Goal: Task Accomplishment & Management: Manage account settings

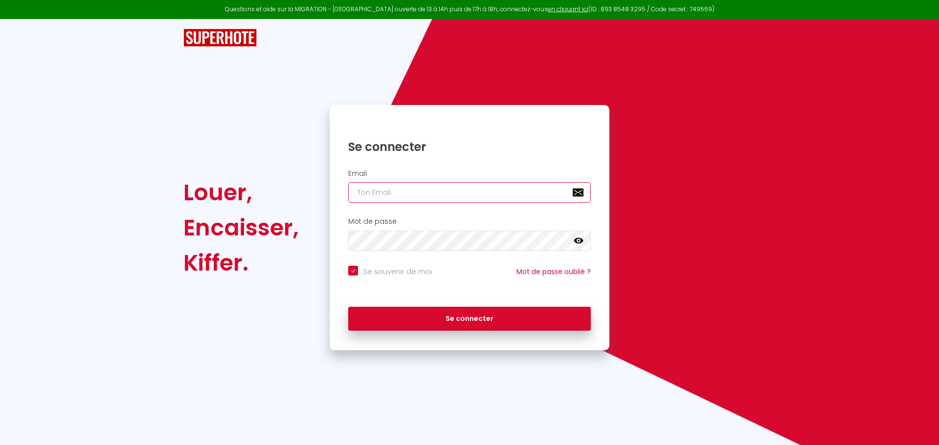
click at [407, 194] on input "email" at bounding box center [469, 192] width 242 height 21
type input "a"
checkbox input "true"
type input "al"
checkbox input "true"
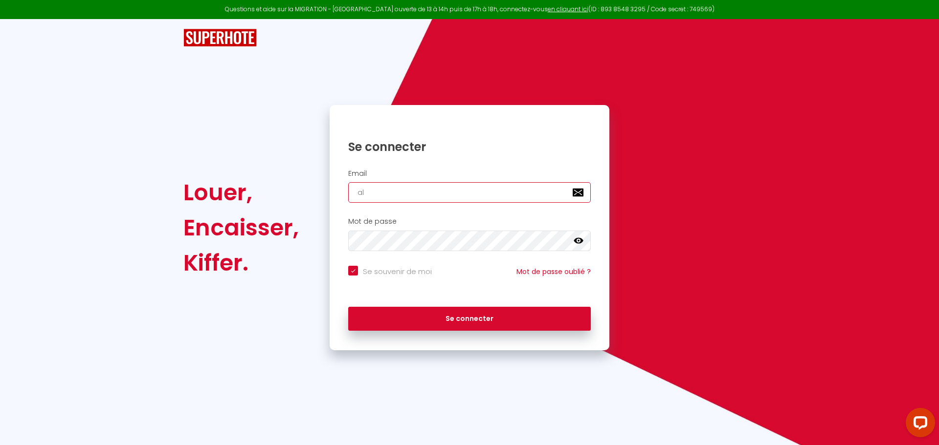
type input "ale"
checkbox input "true"
type input "[PERSON_NAME]"
checkbox input "true"
type input "alexa"
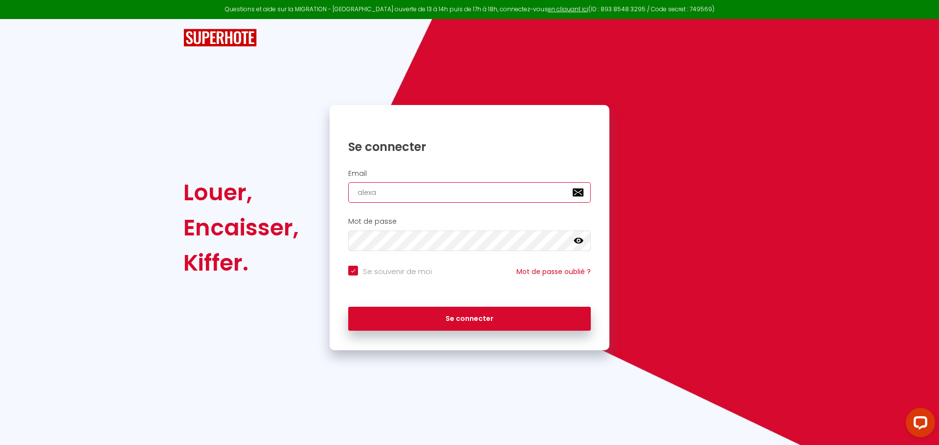
checkbox input "true"
type input "alexan"
checkbox input "true"
type input "alexand"
checkbox input "true"
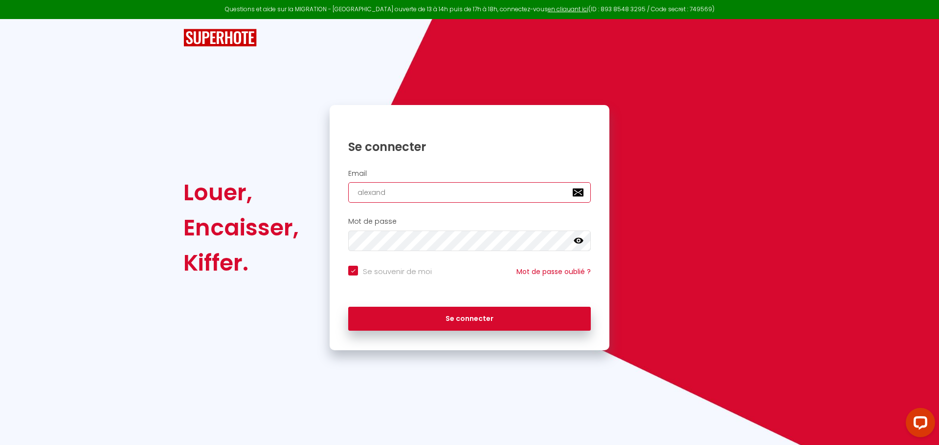
type input "[PERSON_NAME]"
checkbox input "true"
type input "[PERSON_NAME]"
checkbox input "true"
type input "[PERSON_NAME]."
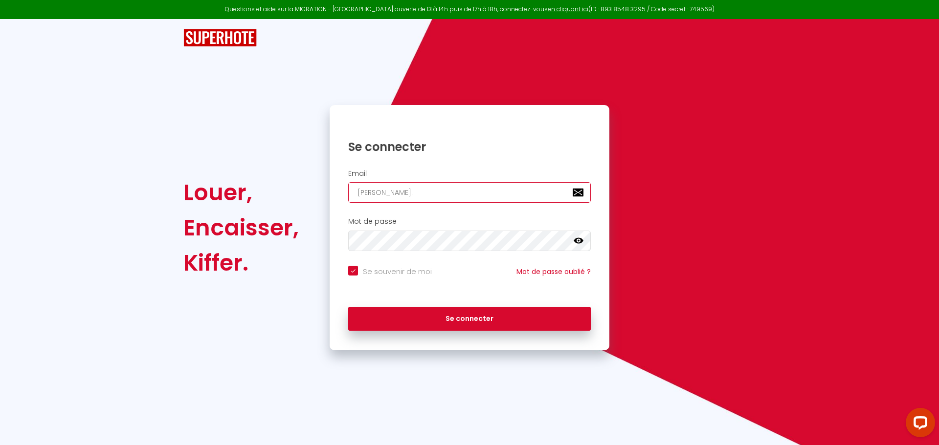
checkbox input "true"
type input "[PERSON_NAME].d"
checkbox input "true"
type input "[PERSON_NAME].du"
checkbox input "true"
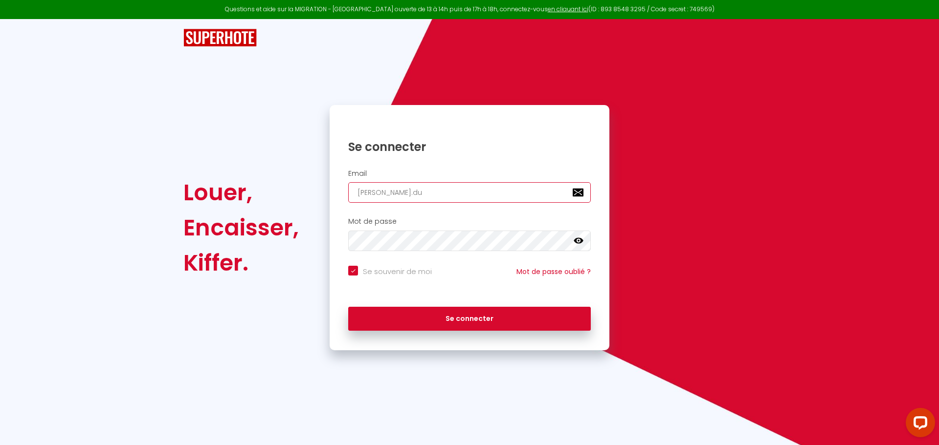
type input "[PERSON_NAME].dum"
checkbox input "true"
type input "[PERSON_NAME].dumu"
checkbox input "true"
type input "[PERSON_NAME].dumur"
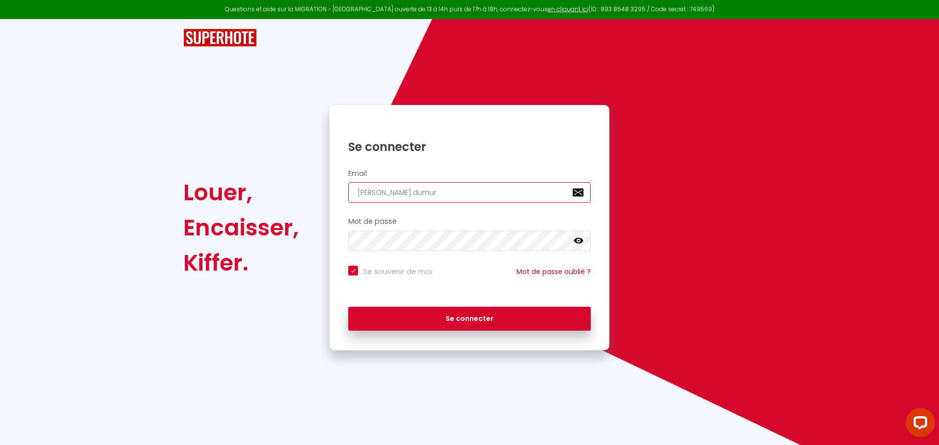
checkbox input "true"
type input "[PERSON_NAME].dumur6"
checkbox input "true"
type input "[PERSON_NAME].dumur6@"
checkbox input "true"
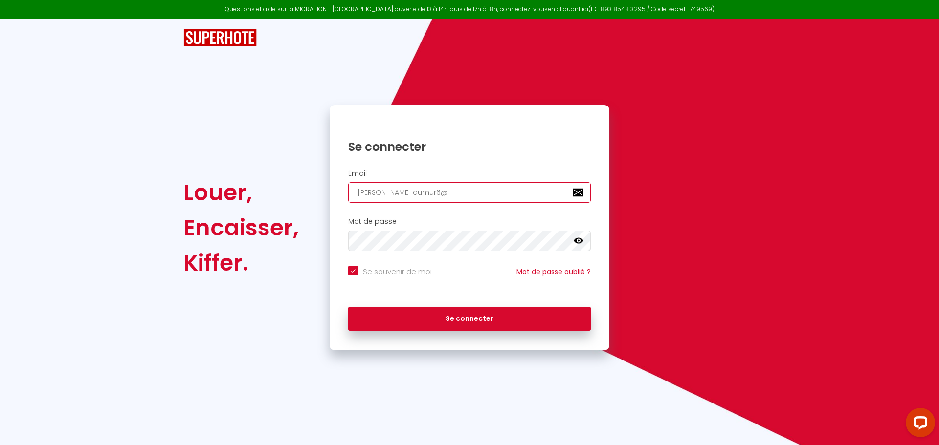
type input "alexandre.dumur6@g"
checkbox input "true"
type input "alexandre.dumur6@gm"
checkbox input "true"
type input "alexandre.dumur6@gma"
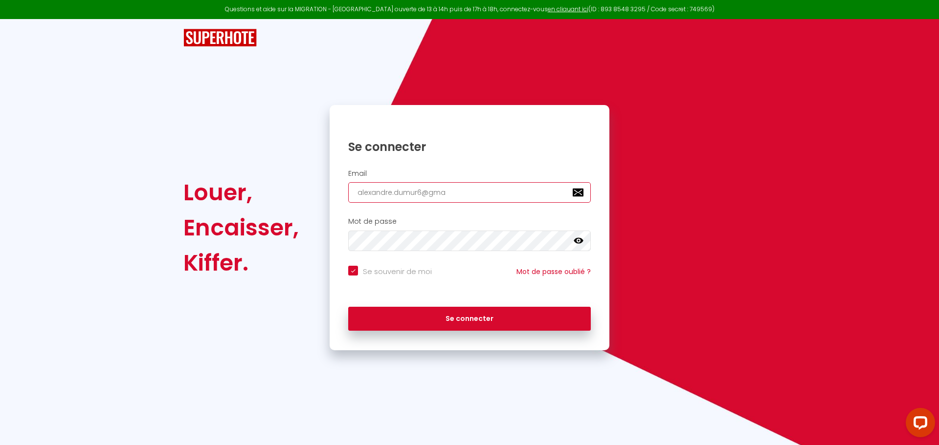
checkbox input "true"
type input "alexandre.dumur6@gmai"
checkbox input "true"
type input "[EMAIL_ADDRESS]"
checkbox input "true"
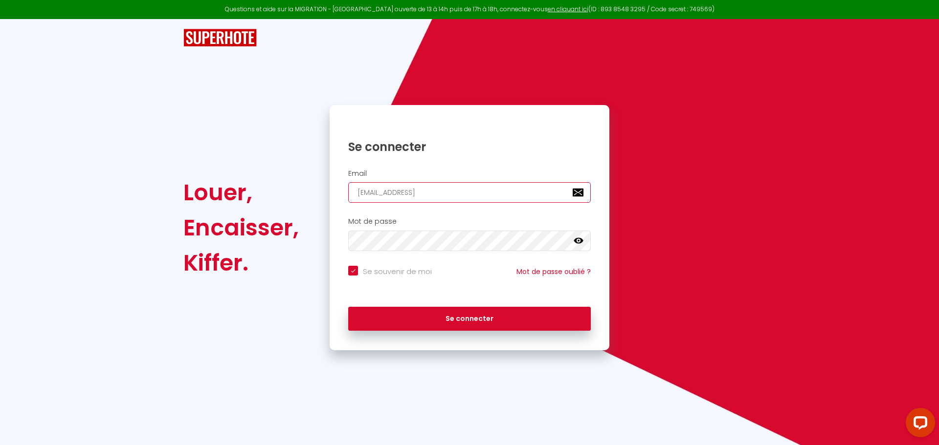
type input "[EMAIL_ADDRESS]."
checkbox input "true"
type input "alexandre.dumur6@gmail.c"
checkbox input "true"
type input "[EMAIL_ADDRESS][DOMAIN_NAME]"
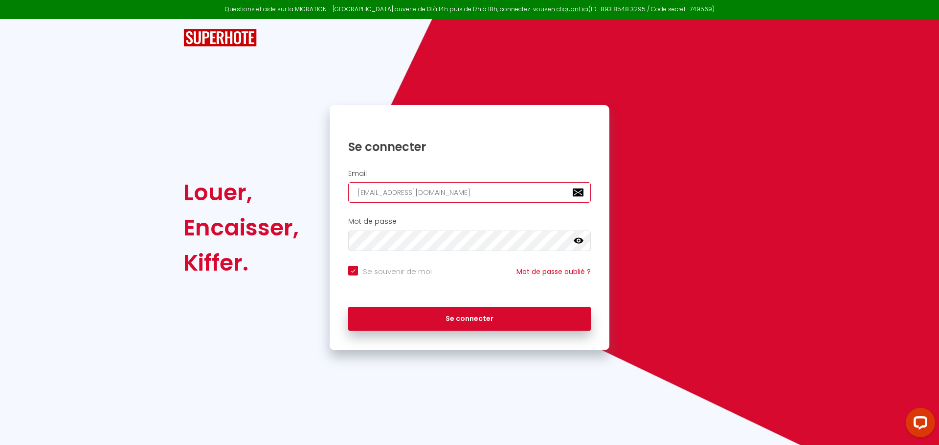
checkbox input "true"
type input "[EMAIL_ADDRESS][DOMAIN_NAME]"
checkbox input "true"
type input "[EMAIL_ADDRESS][DOMAIN_NAME]"
click at [348, 307] on button "Se connecter" at bounding box center [469, 319] width 242 height 24
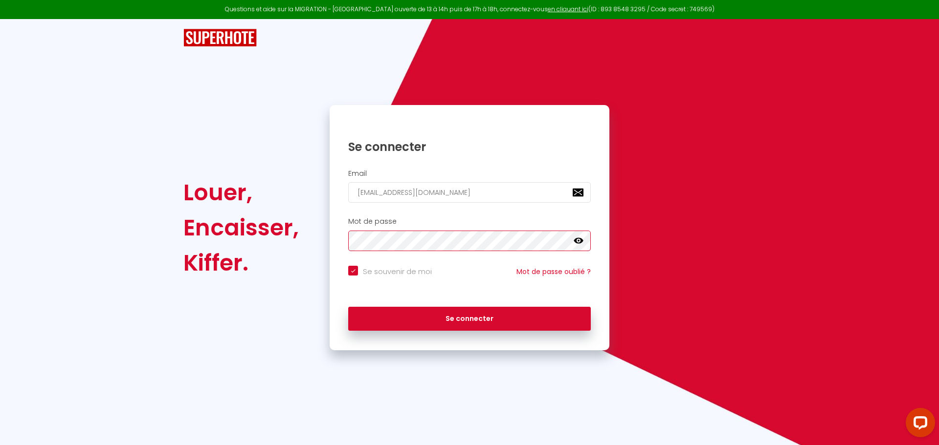
checkbox input "true"
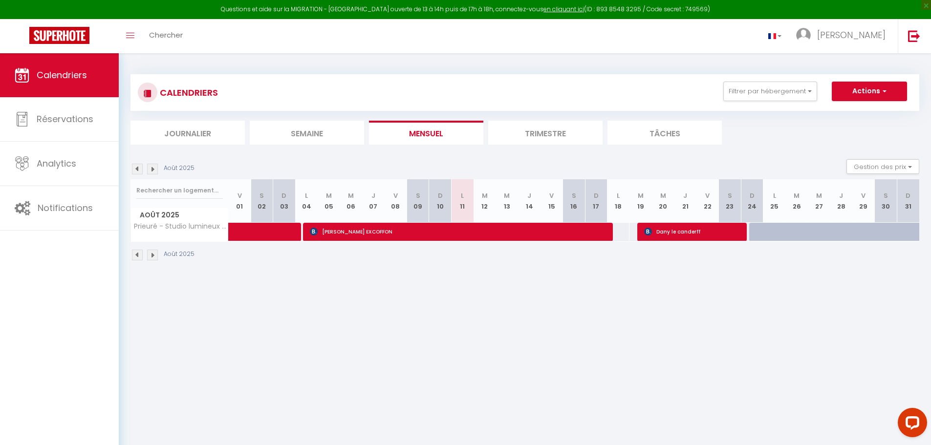
click at [542, 132] on li "Trimestre" at bounding box center [545, 133] width 114 height 24
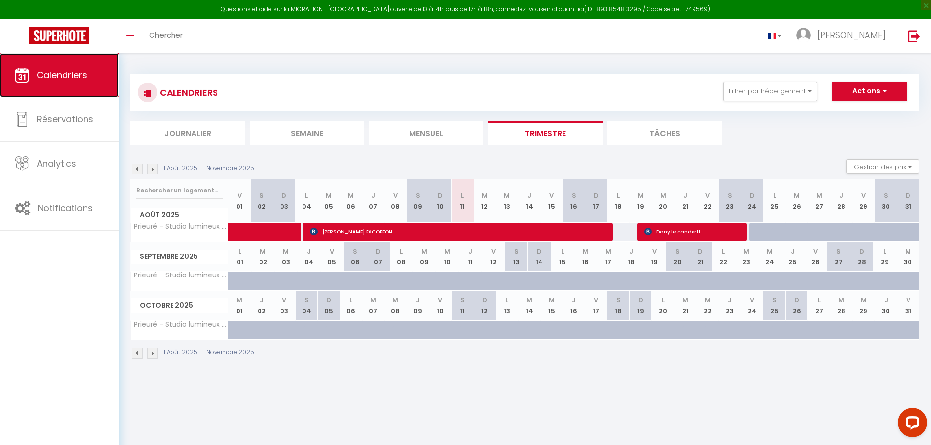
click at [68, 77] on span "Calendriers" at bounding box center [62, 75] width 50 height 12
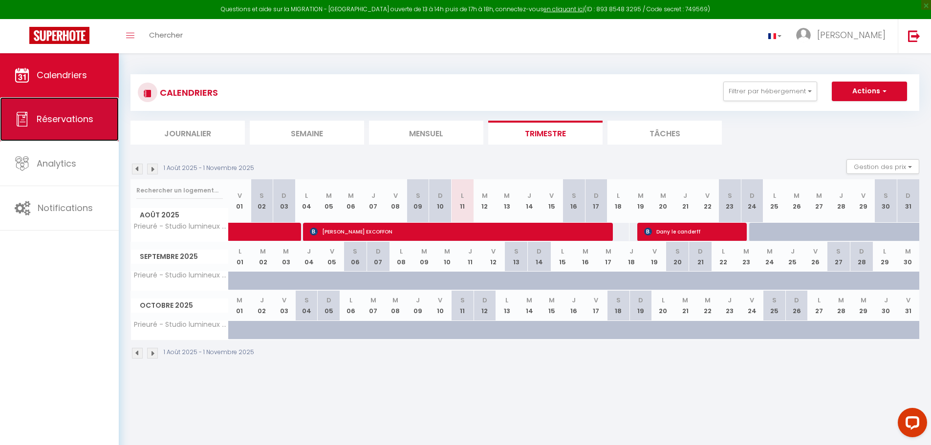
click at [48, 113] on span "Réservations" at bounding box center [65, 119] width 57 height 12
select select "not_cancelled"
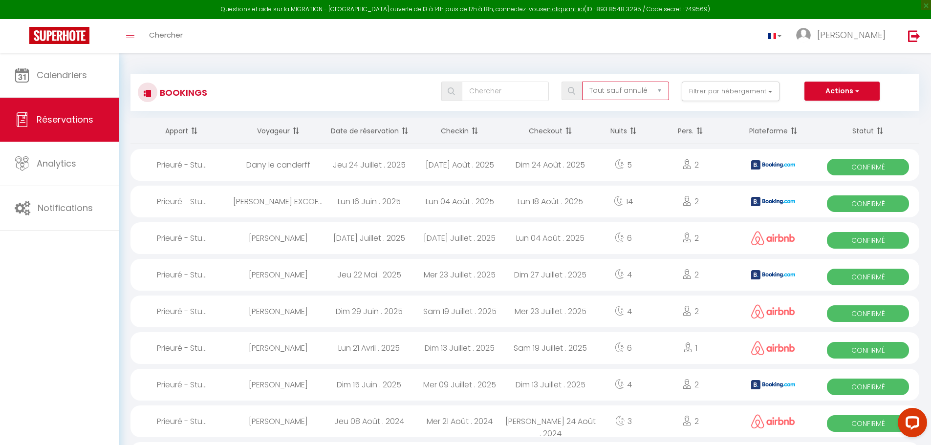
click at [662, 88] on select "Tous les statuts Annulé Confirmé Non Confirmé Tout sauf annulé No Show Request" at bounding box center [625, 91] width 87 height 19
click at [776, 87] on button "Filtrer par hébergement" at bounding box center [731, 92] width 98 height 20
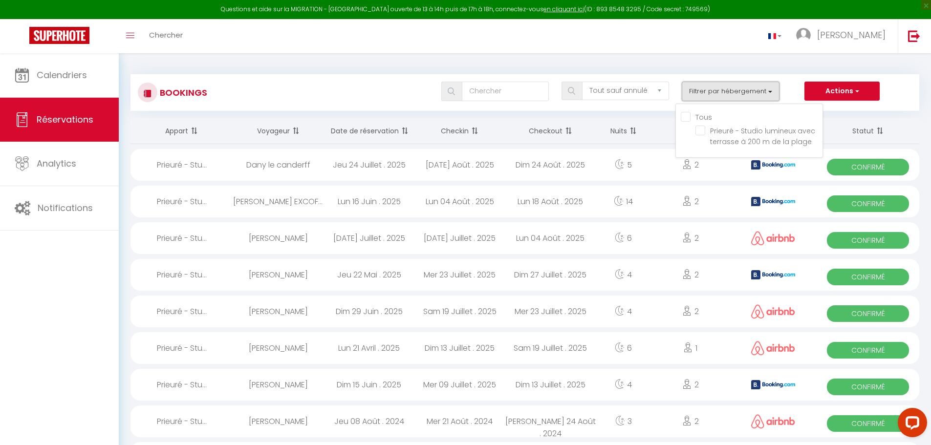
click at [776, 87] on button "Filtrer par hébergement" at bounding box center [731, 92] width 98 height 20
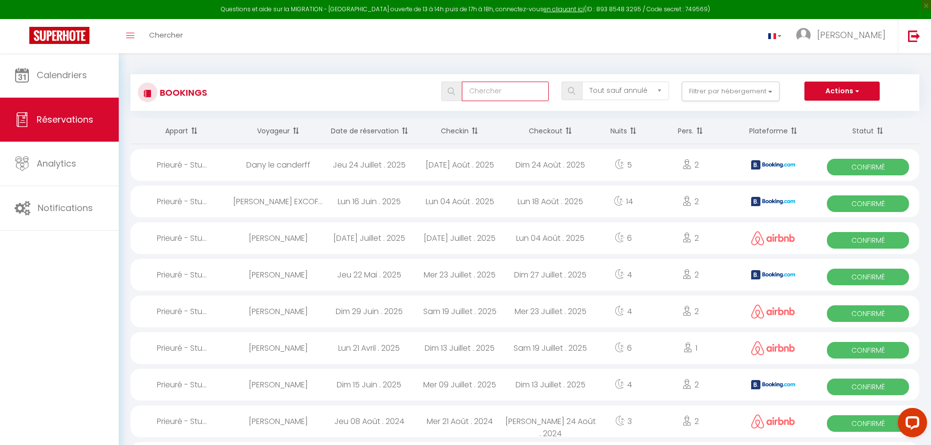
click at [514, 88] on input "text" at bounding box center [505, 92] width 87 height 20
type input "2025"
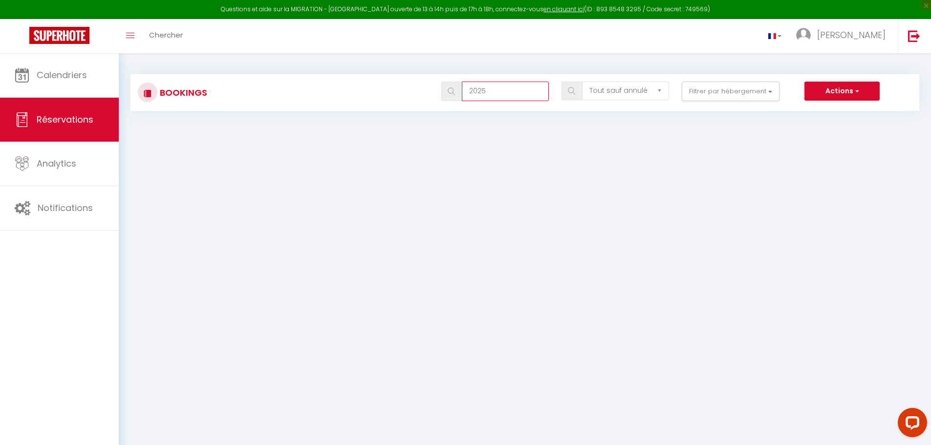
drag, startPoint x: 517, startPoint y: 89, endPoint x: 508, endPoint y: 89, distance: 8.8
click at [508, 89] on input "2025" at bounding box center [505, 92] width 87 height 20
click at [453, 95] on img at bounding box center [451, 92] width 7 height 8
drag, startPoint x: 495, startPoint y: 94, endPoint x: 428, endPoint y: 89, distance: 67.2
click at [428, 89] on div "2025 Tous les statuts Annulé Confirmé Non Confirmé Tout sauf annulé No Show Req…" at bounding box center [558, 92] width 722 height 20
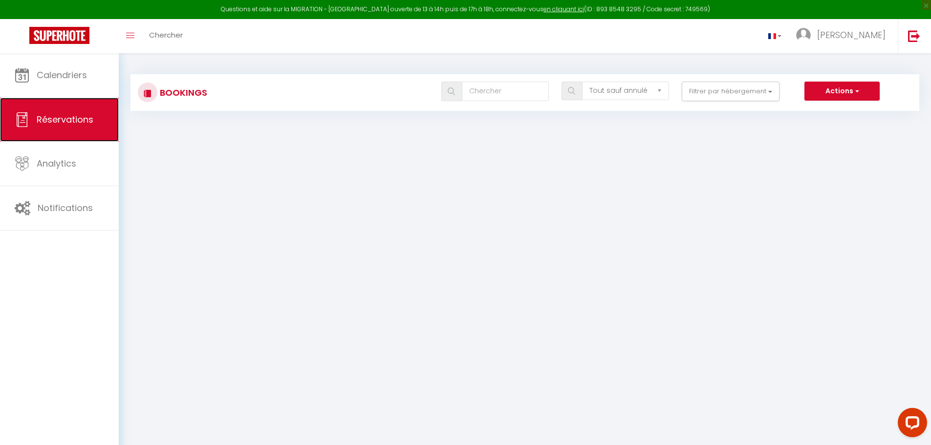
click at [63, 125] on span "Réservations" at bounding box center [65, 119] width 57 height 12
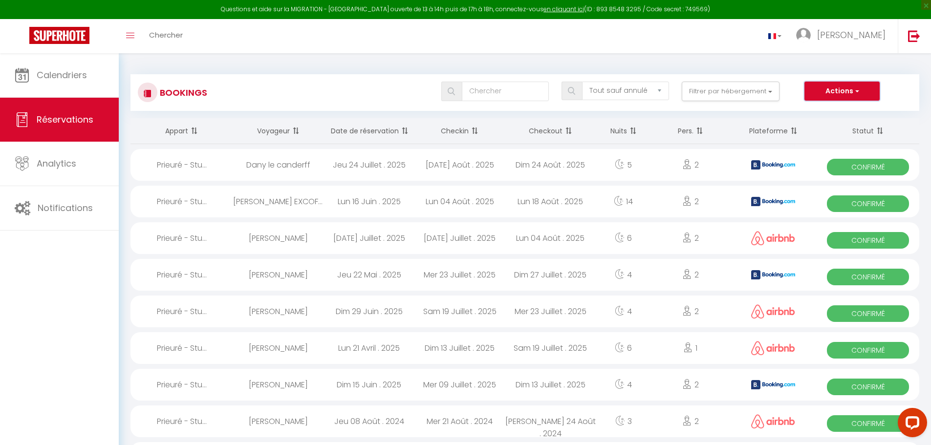
click at [859, 89] on button "Actions" at bounding box center [842, 92] width 75 height 20
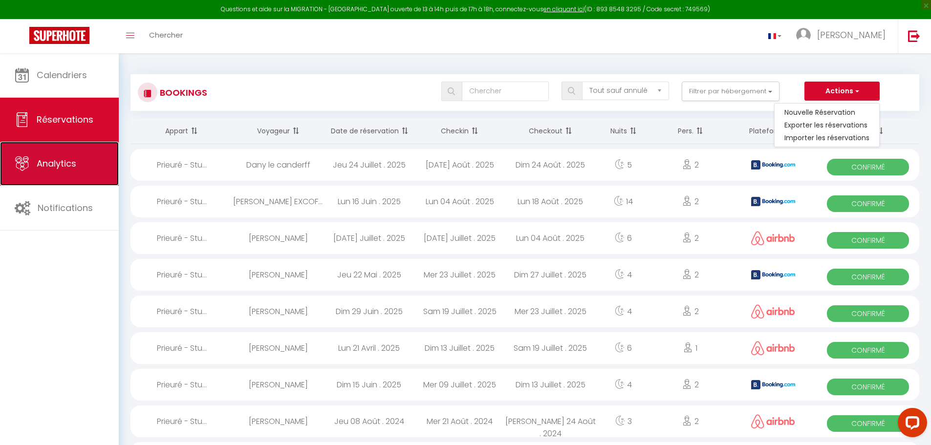
click at [79, 161] on link "Analytics" at bounding box center [59, 164] width 119 height 44
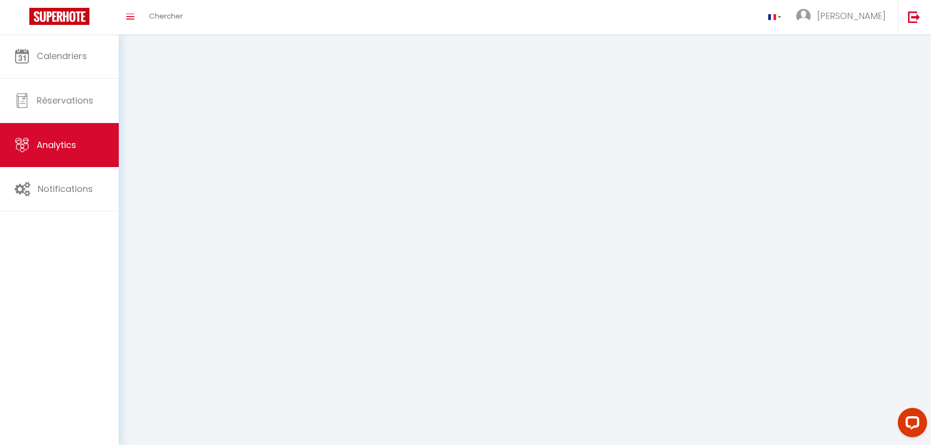
select select "2025"
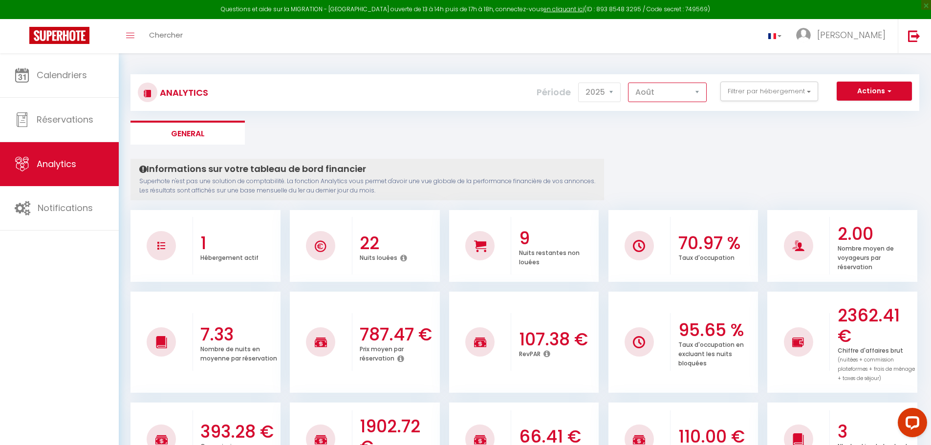
click at [697, 90] on select "[PERSON_NAME] Mars [PERSON_NAME] Juin Juillet Août Septembre Octobre Novembre D…" at bounding box center [667, 93] width 79 height 20
click at [629, 83] on select "[PERSON_NAME] Mars [PERSON_NAME] Juin Juillet Août Septembre Octobre Novembre D…" at bounding box center [667, 93] width 79 height 20
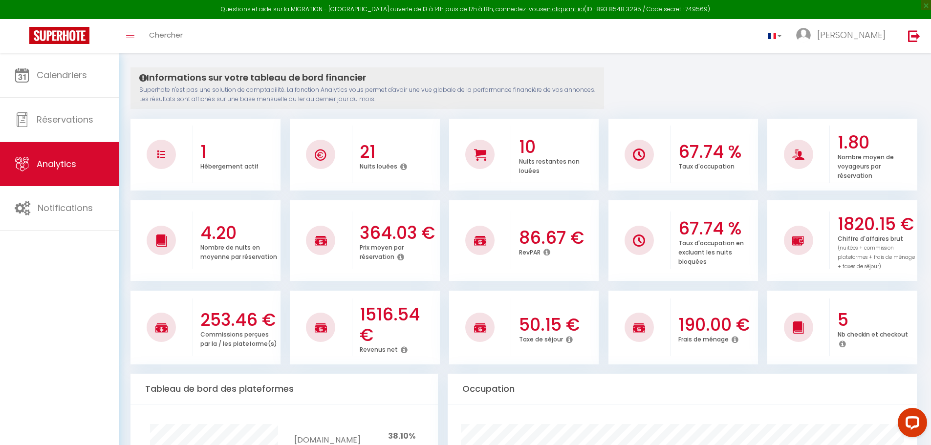
scroll to position [95, 0]
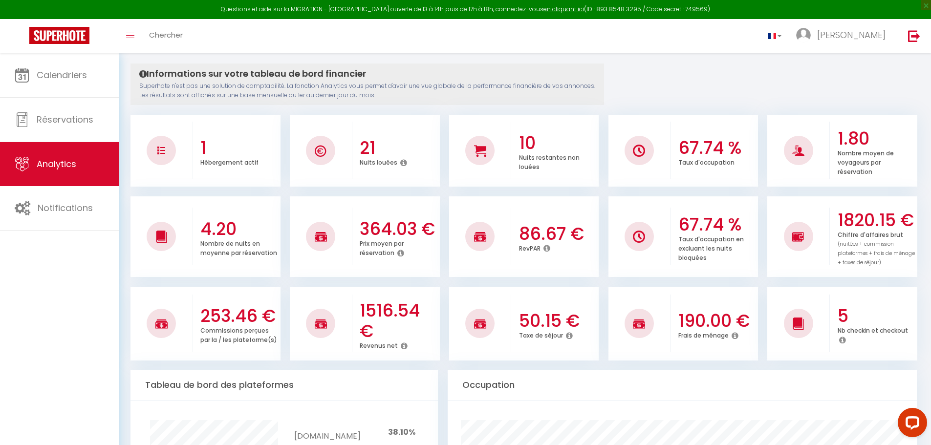
click at [403, 165] on icon at bounding box center [403, 163] width 7 height 8
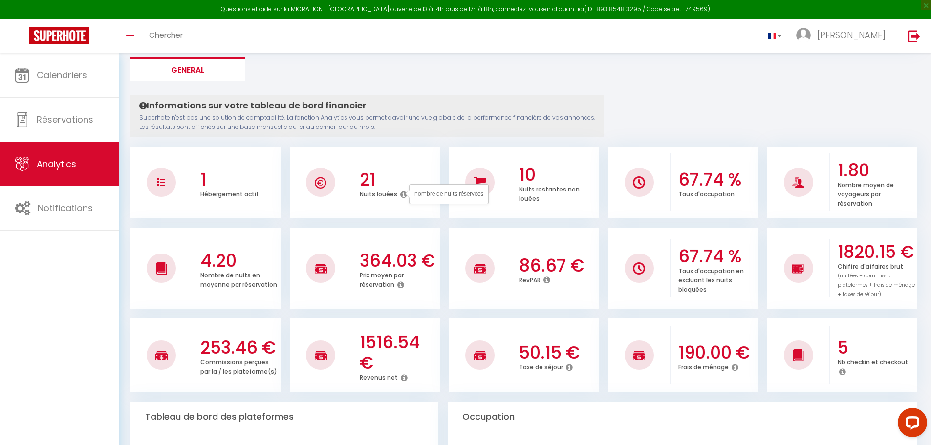
scroll to position [0, 0]
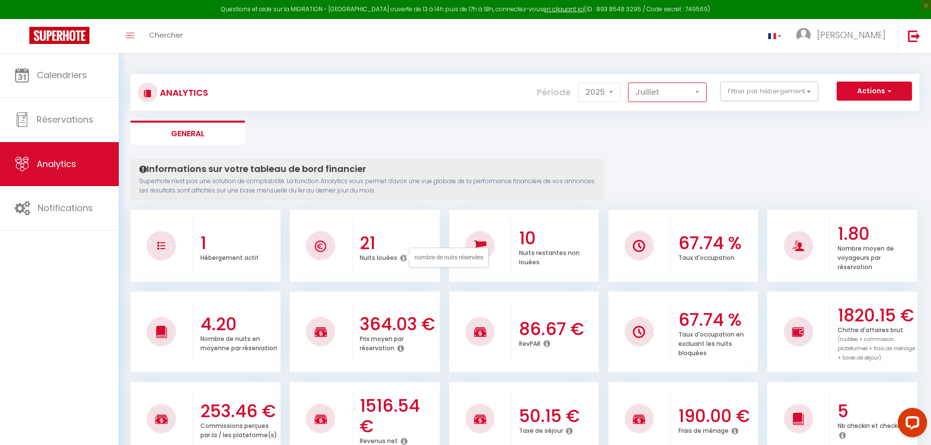
click at [692, 91] on select "[PERSON_NAME] Mars [PERSON_NAME] Juin Juillet Août Septembre Octobre Novembre D…" at bounding box center [667, 93] width 79 height 20
select select "8"
click at [629, 83] on select "[PERSON_NAME] Mars [PERSON_NAME] Juin Juillet Août Septembre Octobre Novembre D…" at bounding box center [667, 93] width 79 height 20
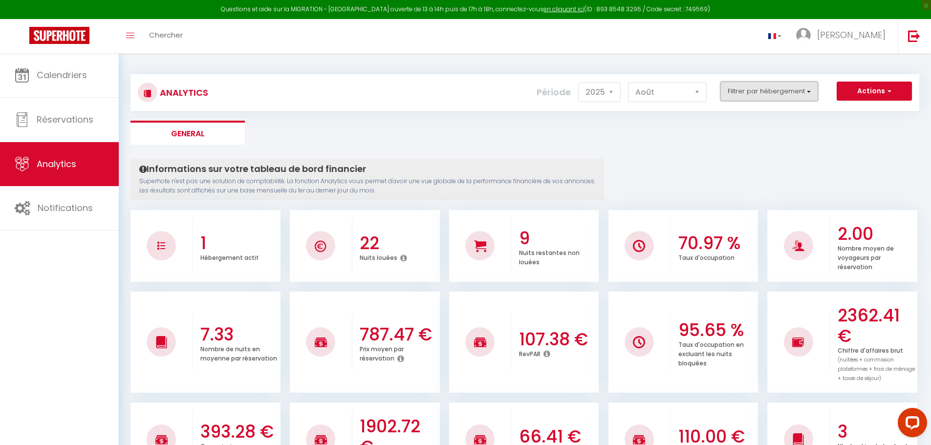
click at [813, 91] on button "Filtrer par hébergement" at bounding box center [770, 92] width 98 height 20
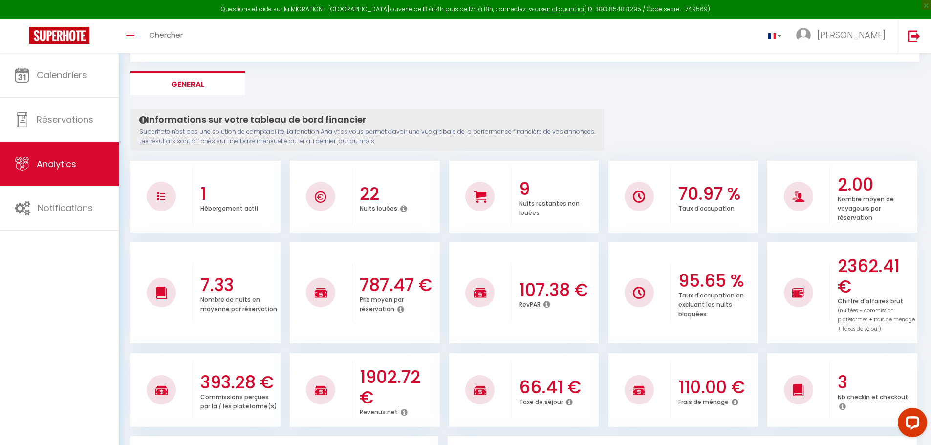
scroll to position [48, 0]
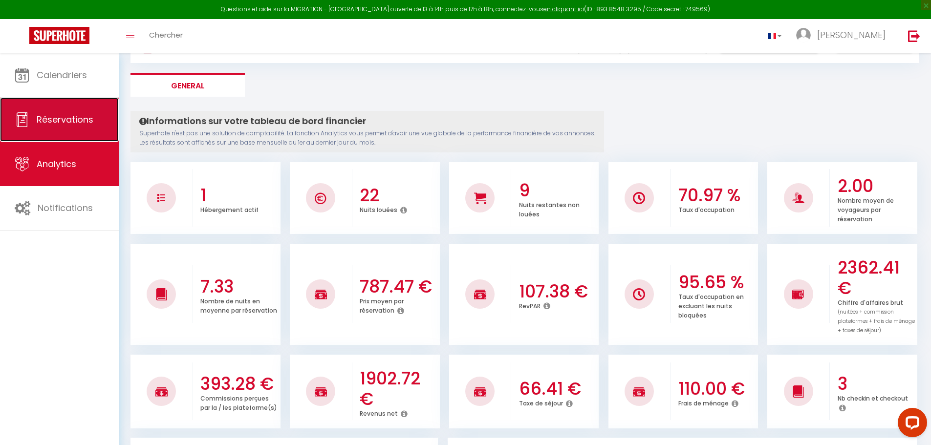
click at [59, 122] on span "Réservations" at bounding box center [65, 119] width 57 height 12
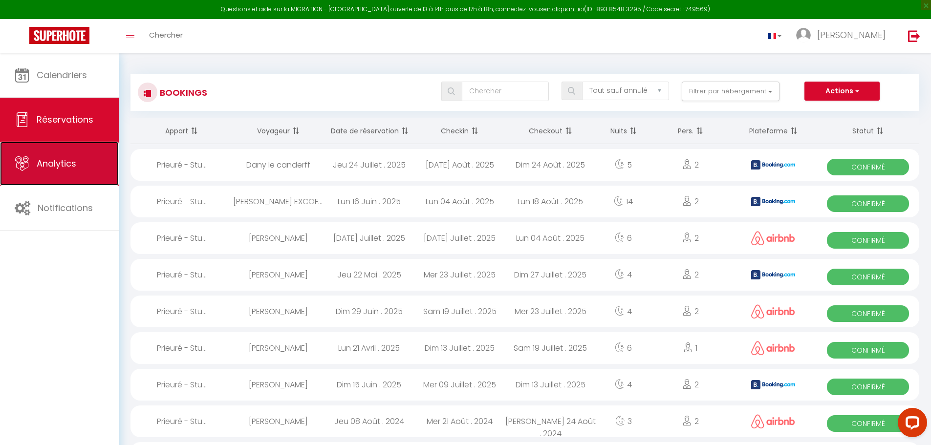
click at [50, 161] on span "Analytics" at bounding box center [57, 163] width 40 height 12
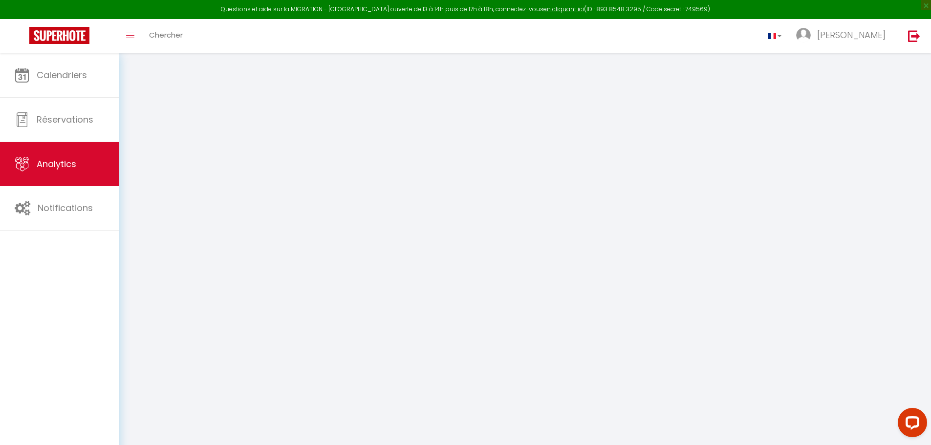
select select "2025"
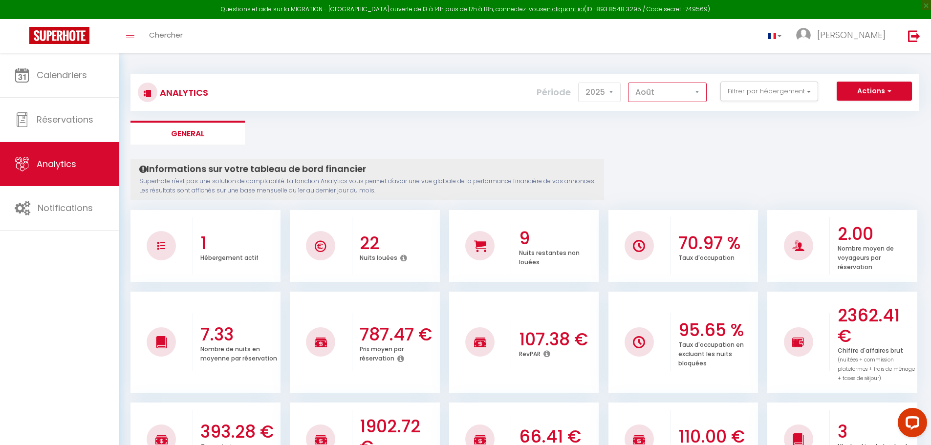
click at [693, 93] on select "[PERSON_NAME] Mars [PERSON_NAME] Juin Juillet Août Septembre Octobre Novembre D…" at bounding box center [667, 93] width 79 height 20
select select "7"
click at [629, 83] on select "[PERSON_NAME] Mars [PERSON_NAME] Juin Juillet Août Septembre Octobre Novembre D…" at bounding box center [667, 93] width 79 height 20
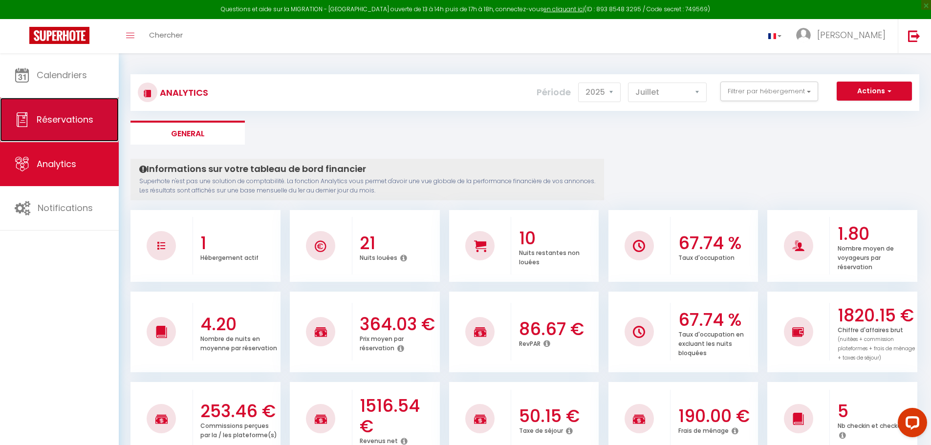
click at [58, 124] on span "Réservations" at bounding box center [65, 119] width 57 height 12
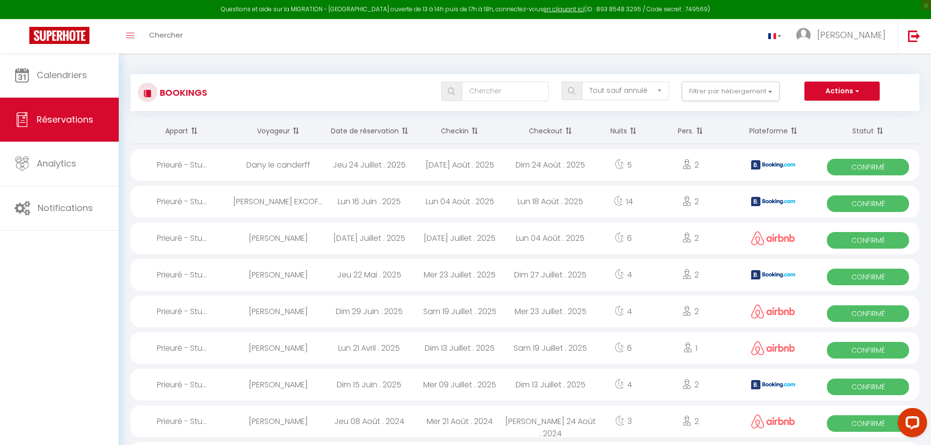
click at [387, 346] on div "Lun 21 Avril . 2025" at bounding box center [369, 348] width 91 height 32
select select "OK"
select select "0"
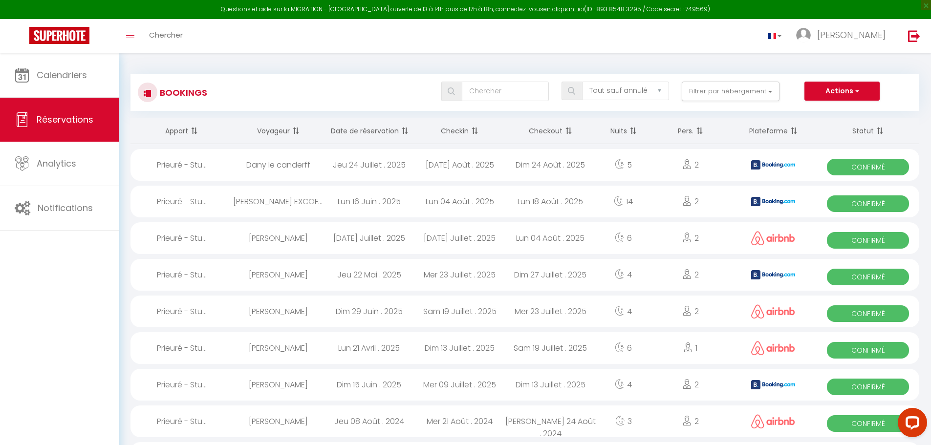
select select "1"
select select
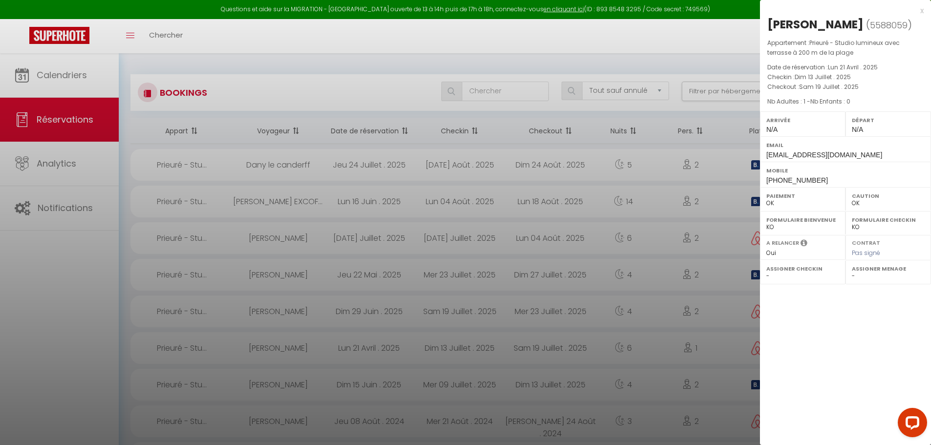
click at [921, 13] on div "x" at bounding box center [842, 11] width 164 height 12
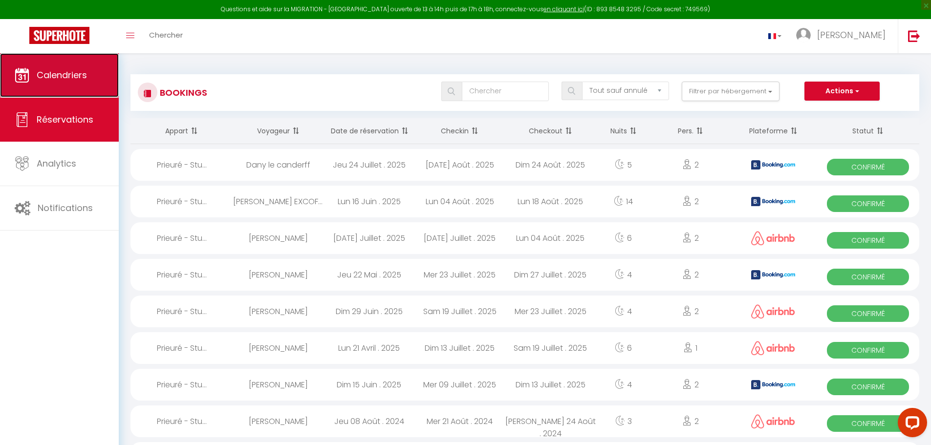
click at [80, 73] on span "Calendriers" at bounding box center [62, 75] width 50 height 12
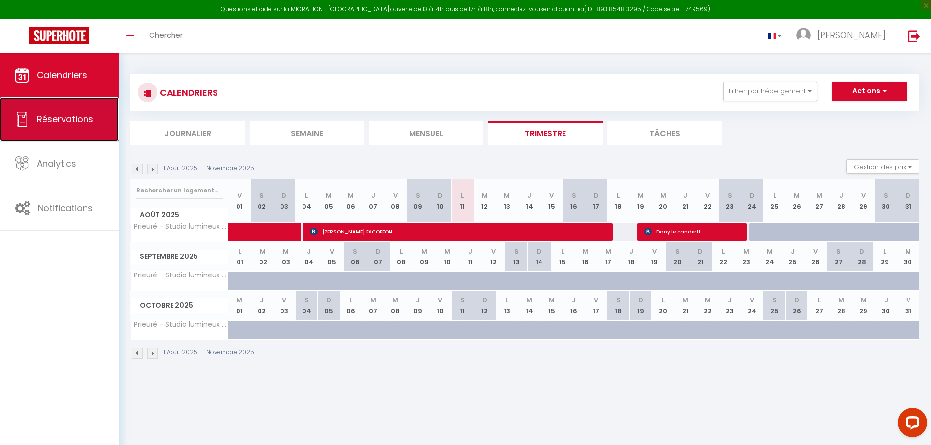
click at [52, 122] on span "Réservations" at bounding box center [65, 119] width 57 height 12
select select "not_cancelled"
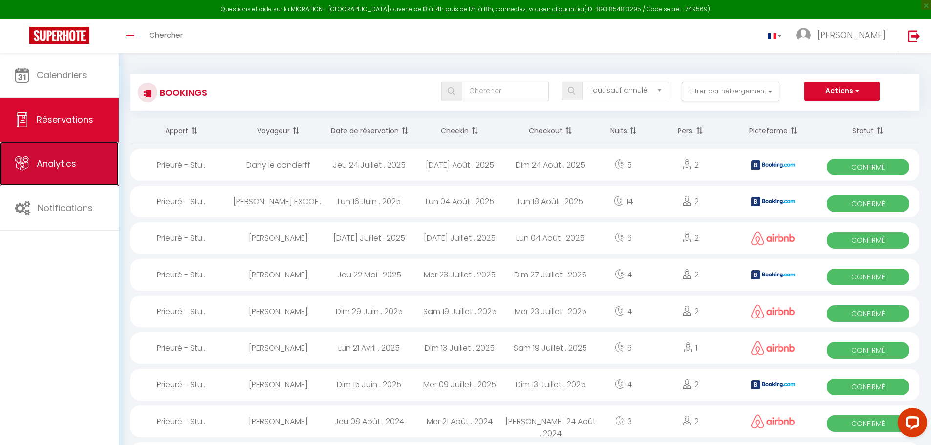
click at [25, 179] on link "Analytics" at bounding box center [59, 164] width 119 height 44
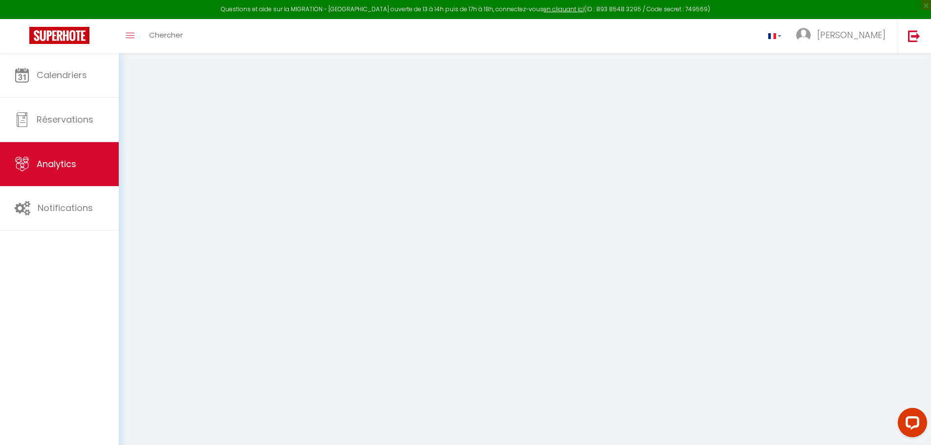
select select "2025"
select select "8"
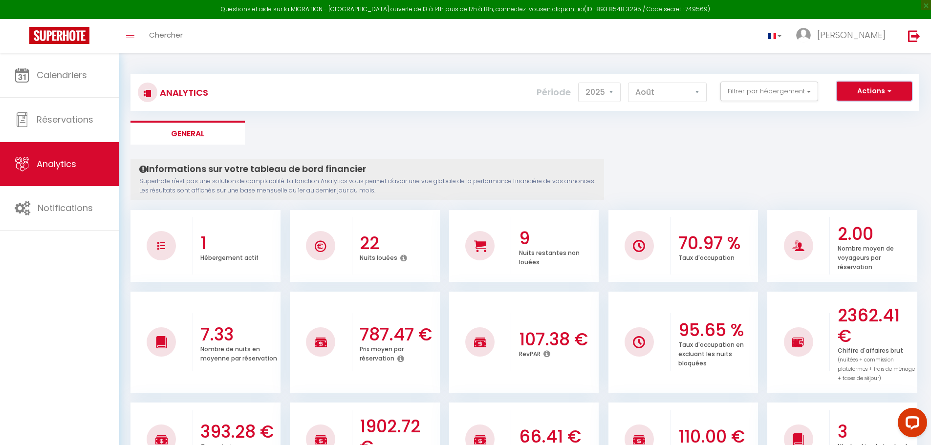
click at [893, 90] on button "Actions" at bounding box center [874, 92] width 75 height 20
click at [443, 98] on div "Actions Génération SuperConciergerie Génération SuperAnalyzer Génération SuperE…" at bounding box center [591, 93] width 656 height 22
click at [127, 35] on span at bounding box center [130, 35] width 8 height 1
click at [892, 92] on button "Actions" at bounding box center [874, 92] width 75 height 20
click at [888, 136] on link "Génération SuperExtractor" at bounding box center [850, 138] width 124 height 13
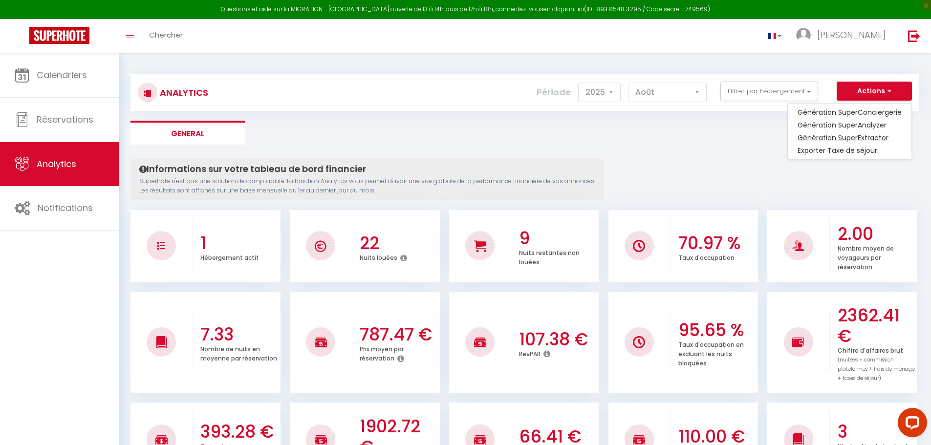
type input "[EMAIL_ADDRESS][DOMAIN_NAME]"
select select
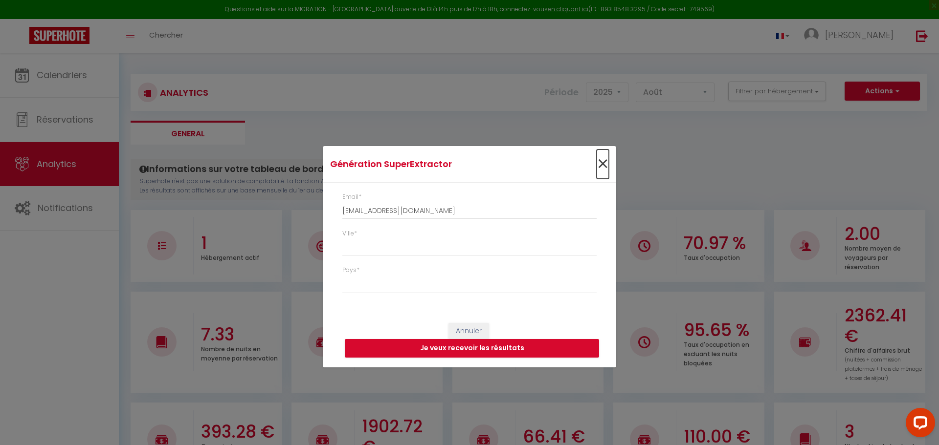
click at [598, 165] on span "×" at bounding box center [602, 164] width 12 height 29
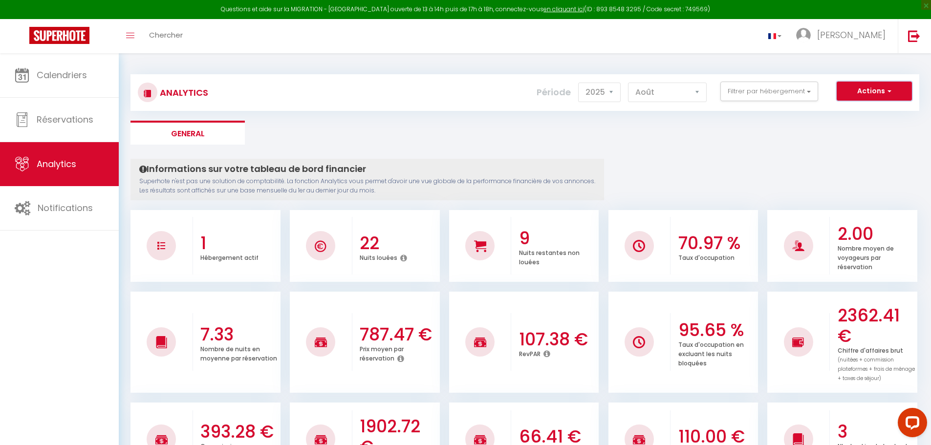
click at [893, 93] on button "Actions" at bounding box center [874, 92] width 75 height 20
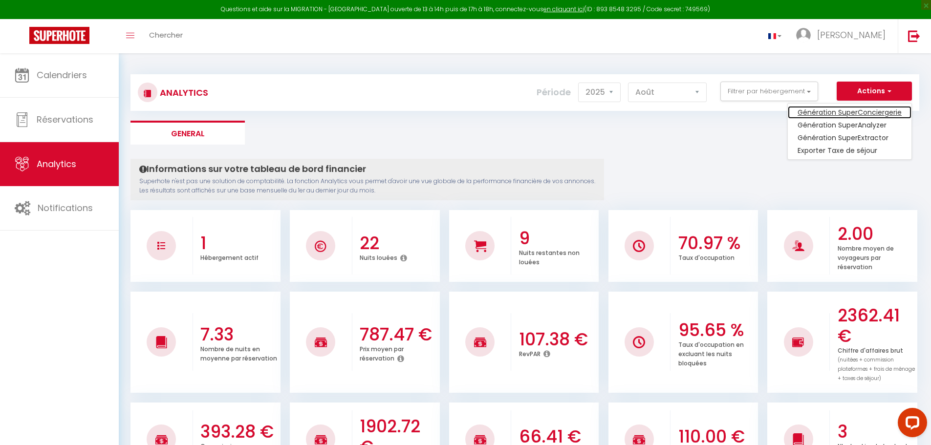
click at [878, 108] on link "Génération SuperConciergerie" at bounding box center [850, 112] width 124 height 13
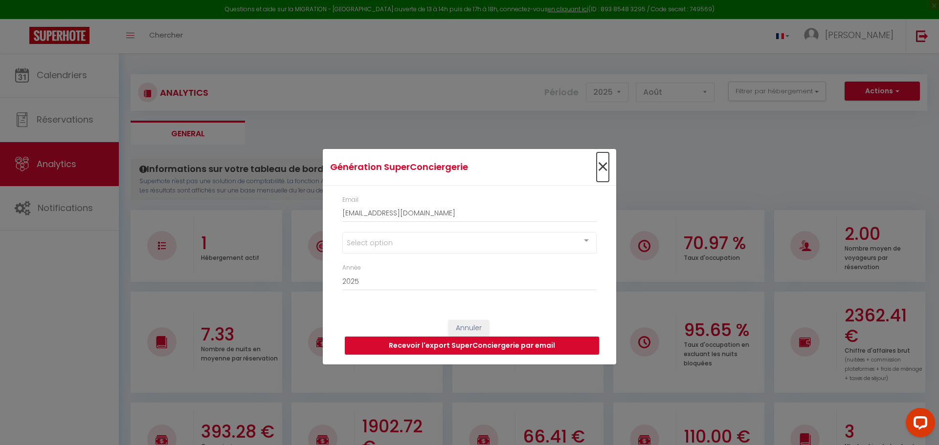
click at [599, 160] on span "×" at bounding box center [602, 167] width 12 height 29
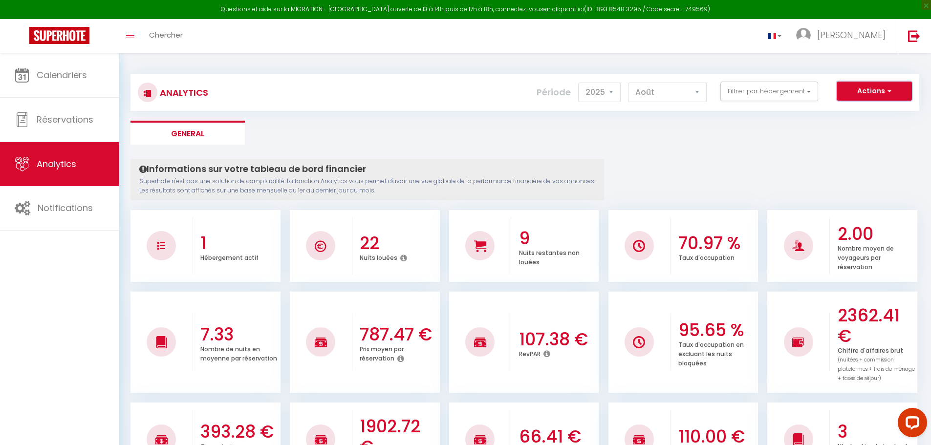
click at [891, 91] on span "button" at bounding box center [888, 91] width 6 height 10
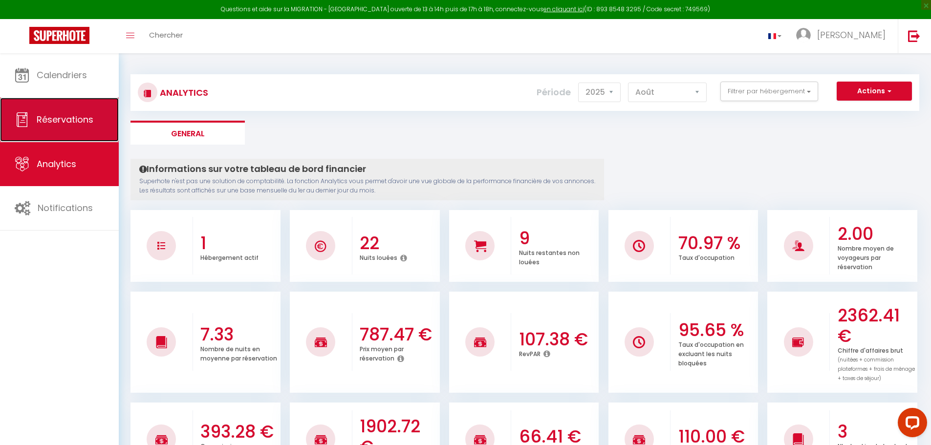
click at [78, 116] on span "Réservations" at bounding box center [65, 119] width 57 height 12
select select "not_cancelled"
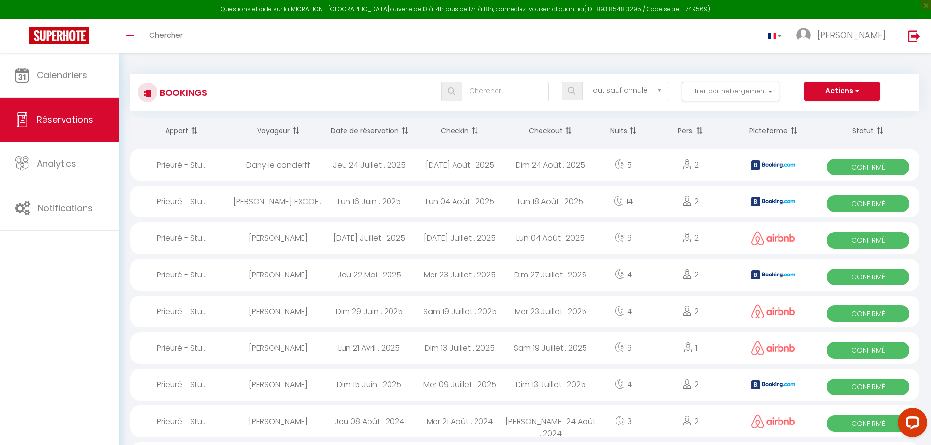
click at [866, 244] on span "Confirmé" at bounding box center [868, 240] width 82 height 17
select select "OK"
select select "0"
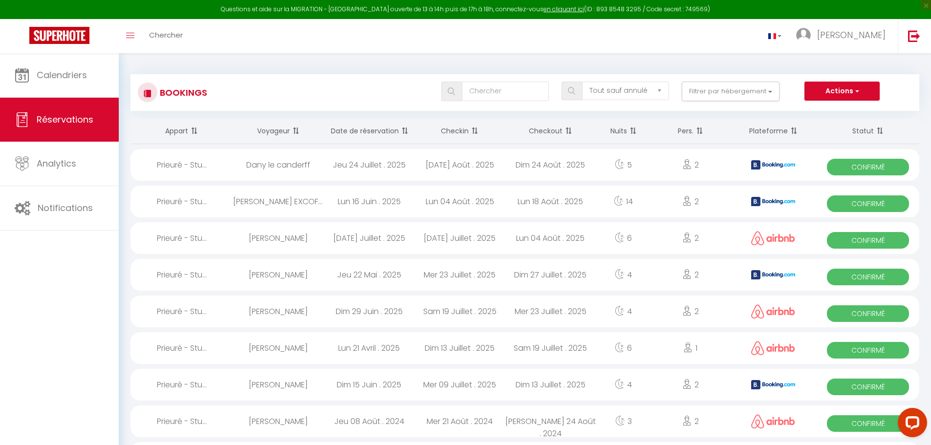
select select "1"
select select
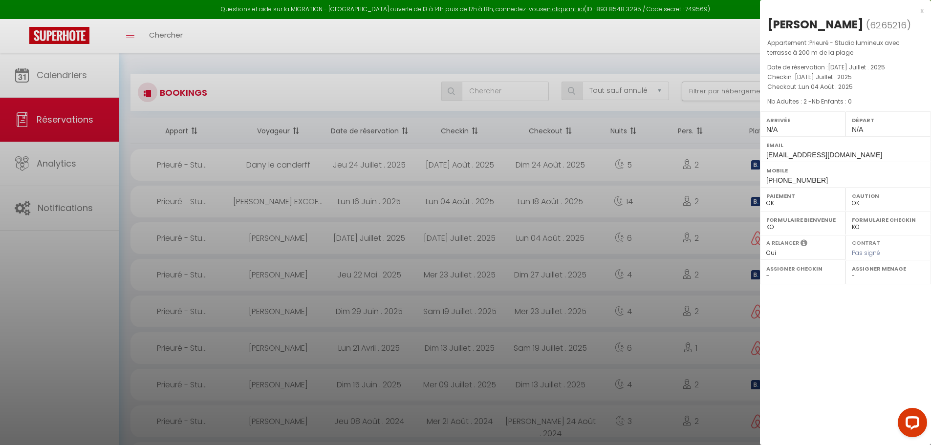
click at [922, 11] on div "x" at bounding box center [842, 11] width 164 height 12
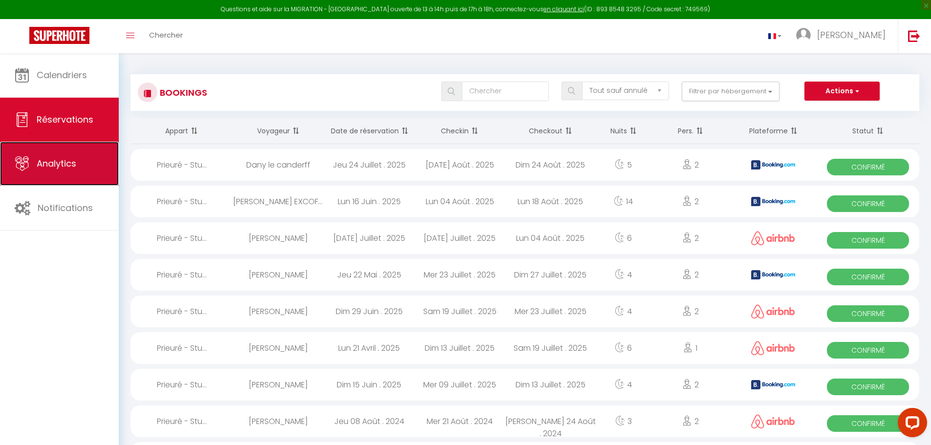
click at [55, 166] on span "Analytics" at bounding box center [57, 163] width 40 height 12
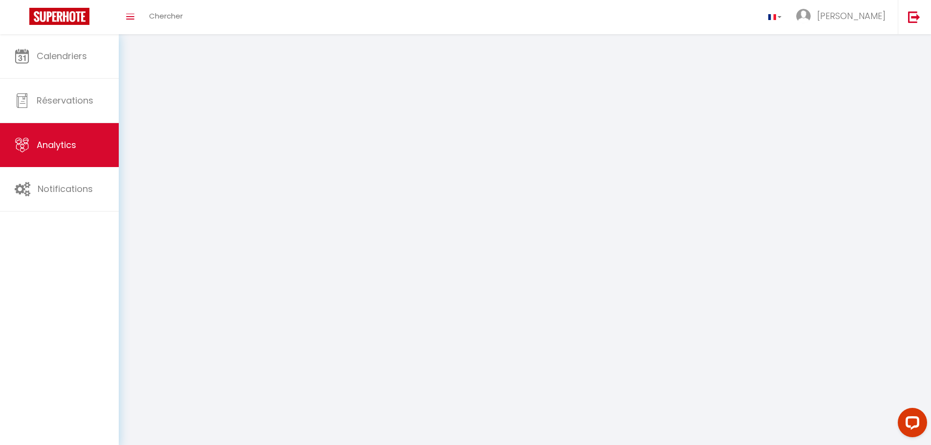
select select "2025"
select select "8"
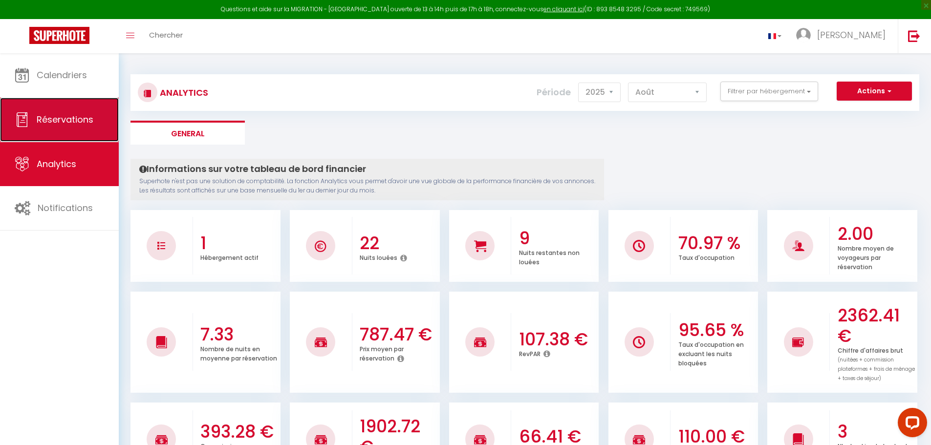
click at [52, 115] on span "Réservations" at bounding box center [65, 119] width 57 height 12
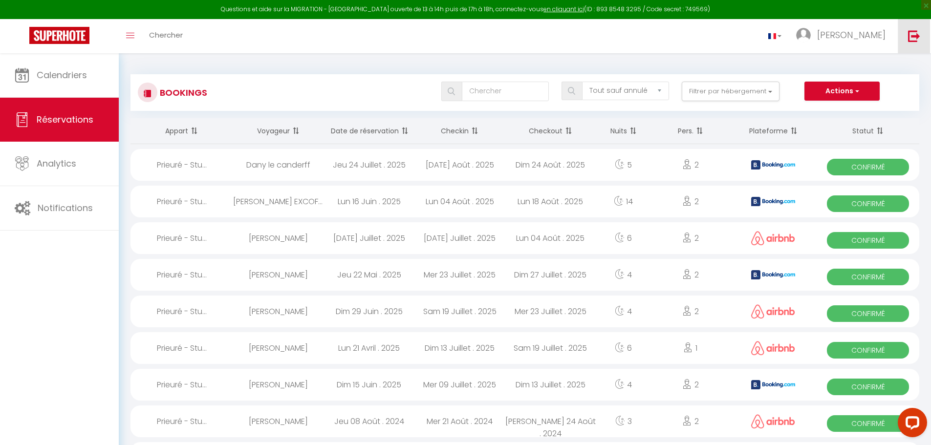
click at [914, 32] on img at bounding box center [914, 36] width 12 height 12
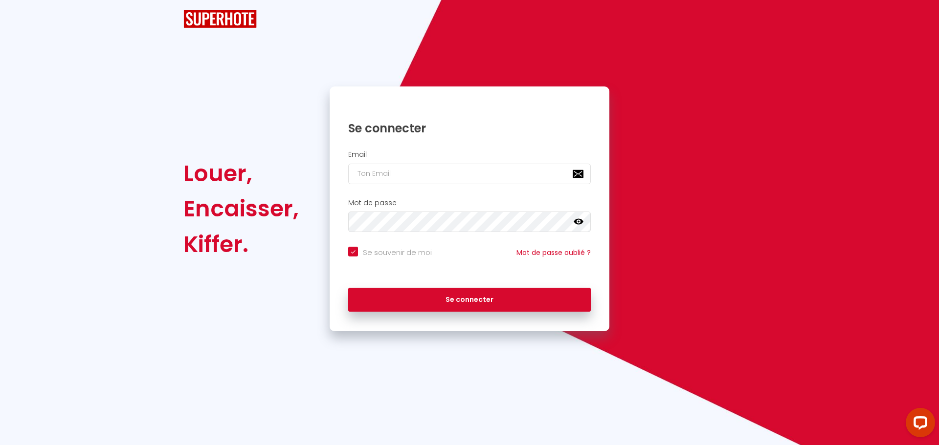
checkbox input "true"
